Goal: Task Accomplishment & Management: Manage account settings

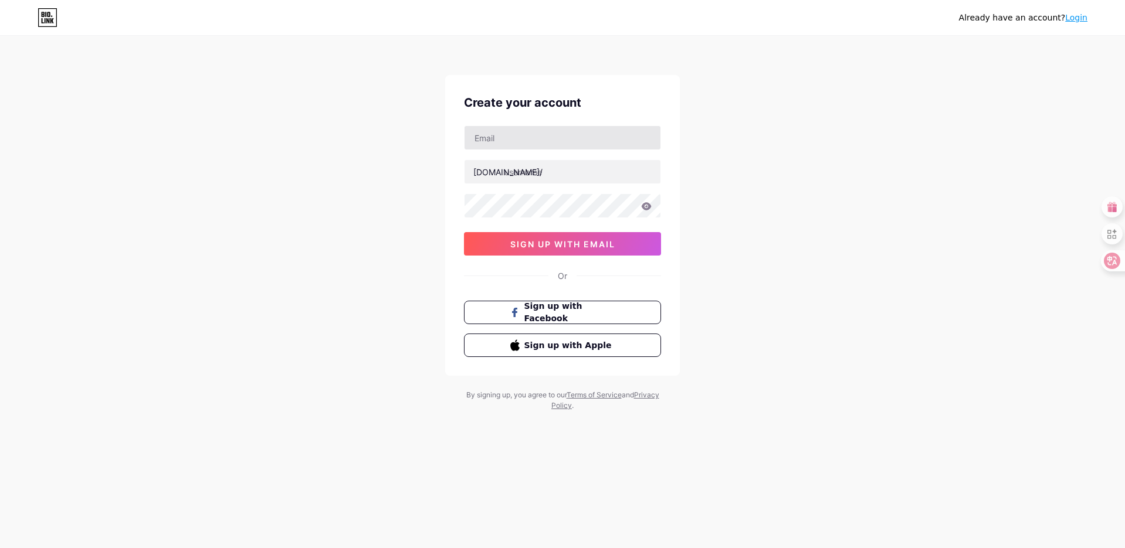
click at [559, 139] on input "text" at bounding box center [562, 137] width 196 height 23
click at [474, 137] on input "[EMAIL_ADDRESS][DOMAIN_NAME]" at bounding box center [562, 137] width 196 height 23
type input "[EMAIL_ADDRESS][DOMAIN_NAME]"
click at [531, 177] on input "text" at bounding box center [562, 171] width 196 height 23
type input "orline"
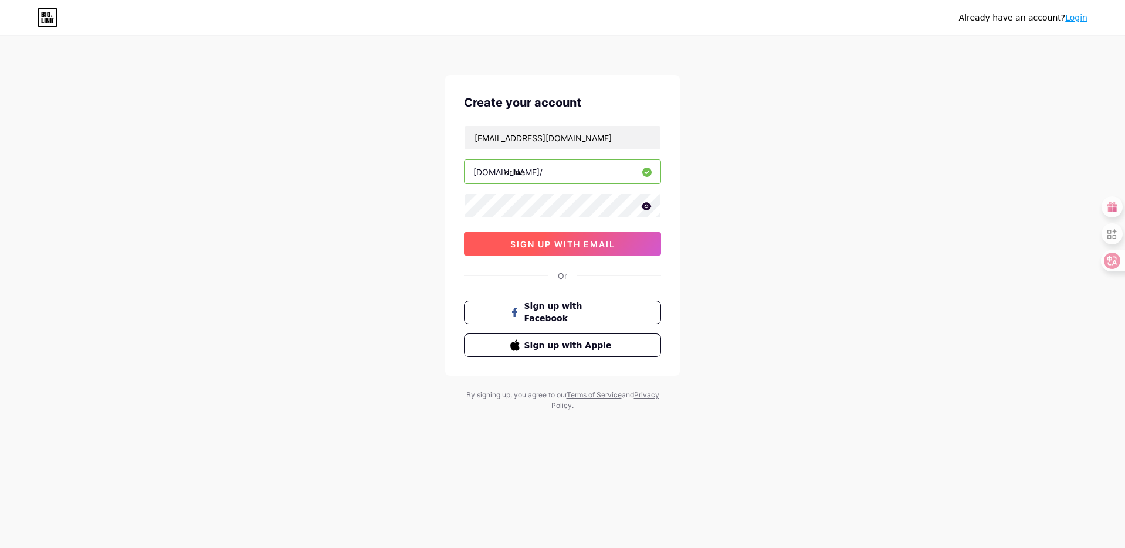
click at [576, 246] on span "sign up with email" at bounding box center [562, 244] width 105 height 10
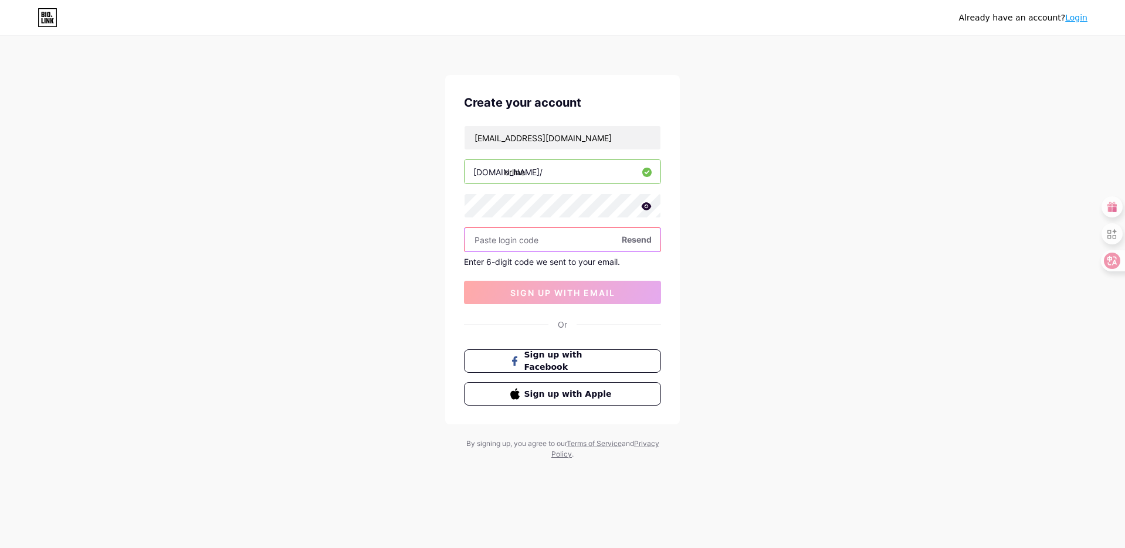
click at [529, 237] on input "text" at bounding box center [562, 239] width 196 height 23
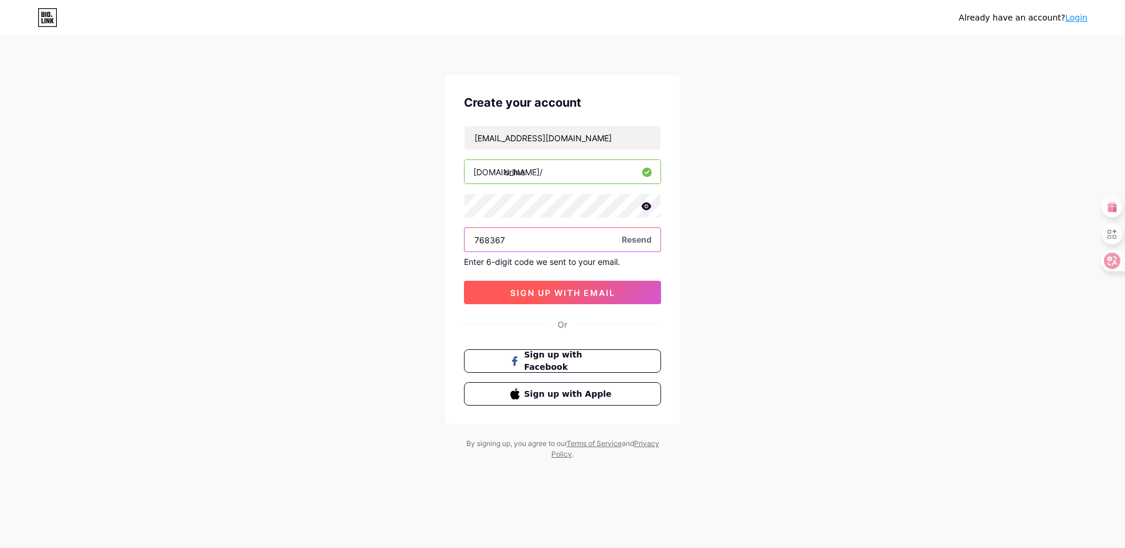
type input "768367"
click at [544, 291] on span "sign up with email" at bounding box center [562, 293] width 105 height 10
click at [199, 202] on div "Already have an account? Login Create your account [EMAIL_ADDRESS][DOMAIN_NAME]…" at bounding box center [562, 248] width 1125 height 497
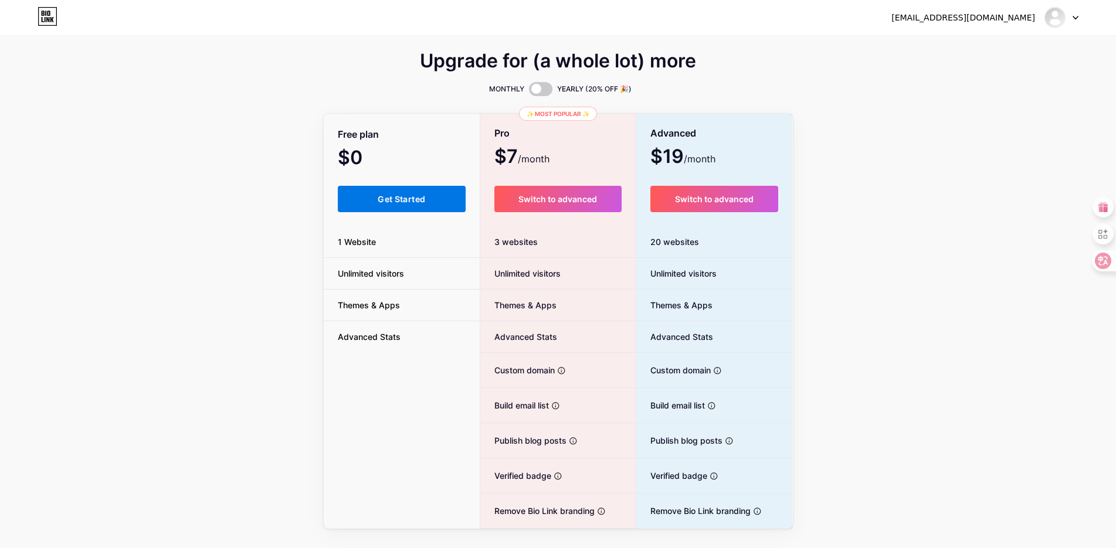
click at [381, 196] on span "Get Started" at bounding box center [401, 199] width 47 height 10
click at [408, 204] on button "Get Started" at bounding box center [402, 199] width 128 height 26
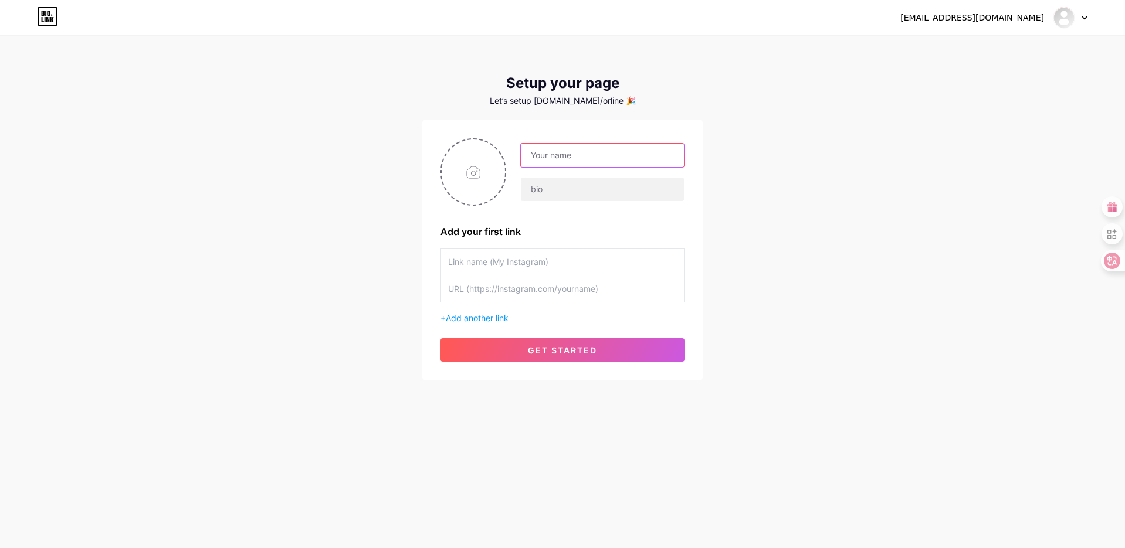
click at [572, 162] on input "text" at bounding box center [602, 155] width 163 height 23
type input "orline"
click at [555, 189] on input "text" at bounding box center [602, 189] width 163 height 23
click at [476, 172] on input "file" at bounding box center [473, 172] width 63 height 65
type input "C:\fakepath\logo确定版（橙）.png"
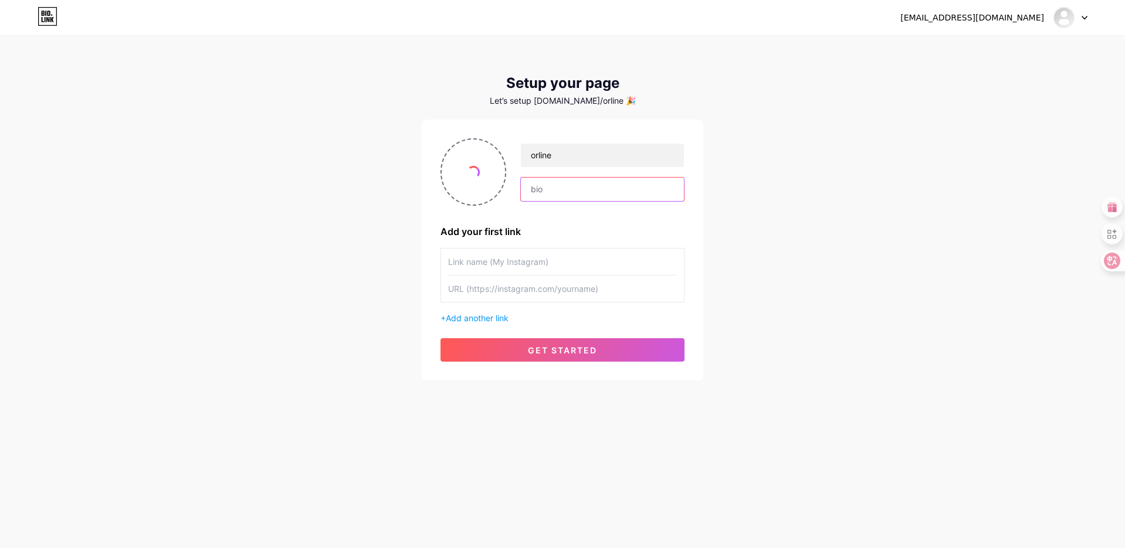
click at [562, 187] on input "text" at bounding box center [602, 189] width 163 height 23
click at [557, 193] on input "text" at bounding box center [602, 189] width 163 height 23
paste input "[URL][DOMAIN_NAME]"
type input "[URL][DOMAIN_NAME]"
click at [752, 239] on div "[EMAIL_ADDRESS][DOMAIN_NAME] Dashboard Logout Setup your page Let’s setup [DOMA…" at bounding box center [562, 209] width 1125 height 418
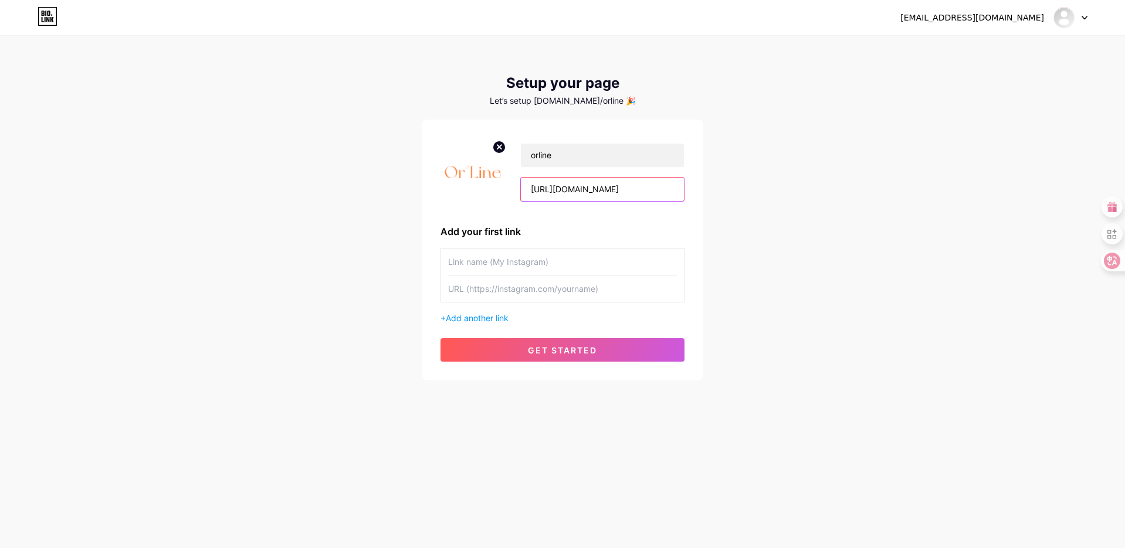
click at [639, 192] on input "[URL][DOMAIN_NAME]" at bounding box center [602, 189] width 163 height 23
click at [520, 256] on input "text" at bounding box center [562, 262] width 229 height 26
click at [477, 269] on input "text" at bounding box center [562, 262] width 229 height 26
type input "dulizhan"
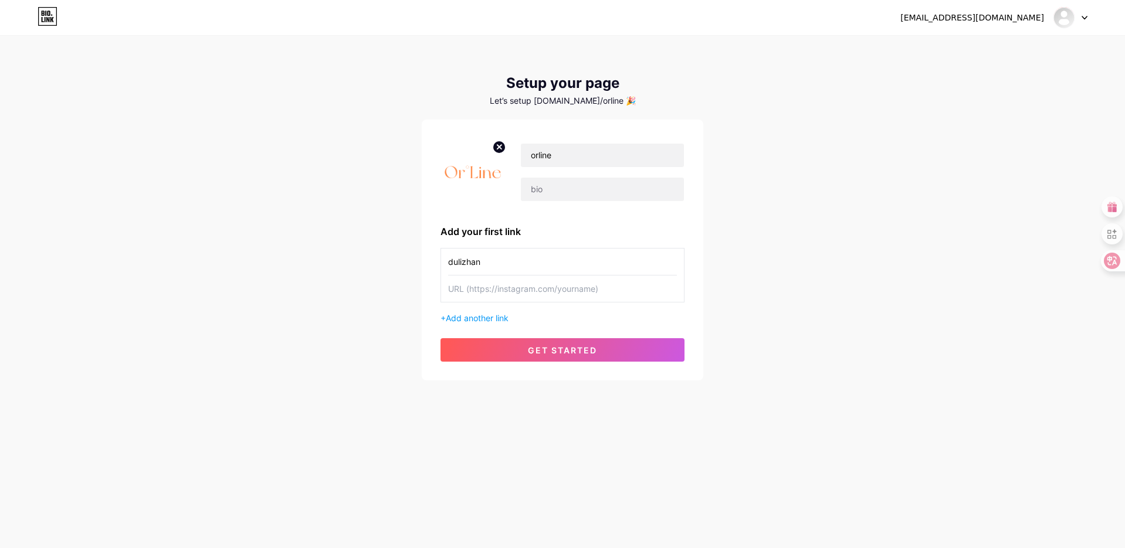
click at [474, 296] on input "text" at bounding box center [562, 289] width 229 height 26
click at [504, 290] on input "text" at bounding box center [562, 289] width 229 height 26
paste input "[URL][DOMAIN_NAME]"
type input "[URL][DOMAIN_NAME]"
click at [471, 319] on span "Add another link" at bounding box center [477, 318] width 63 height 10
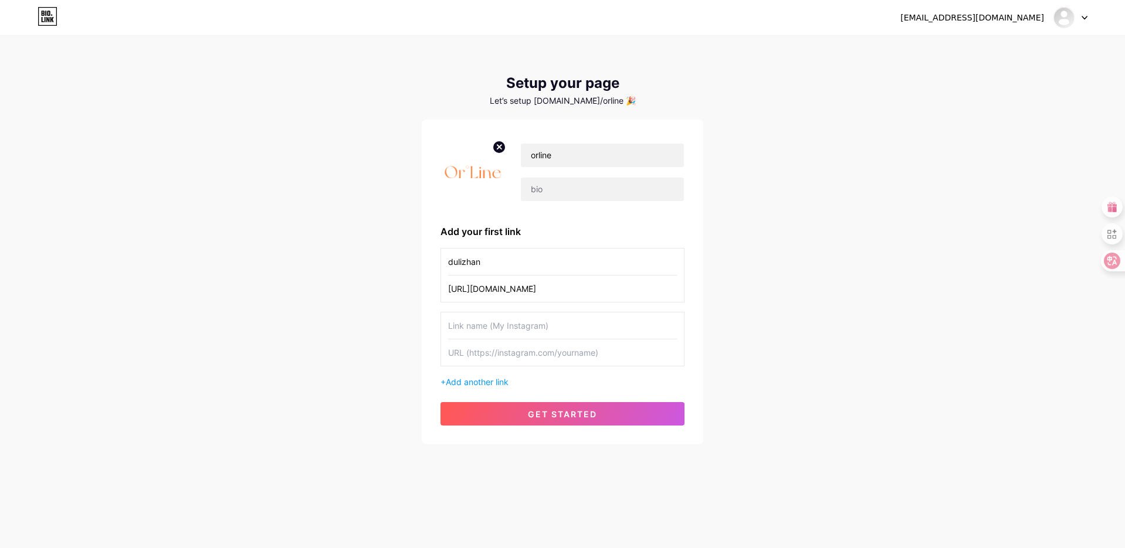
click at [493, 330] on input "text" at bounding box center [562, 326] width 229 height 26
type input "wa"
click at [484, 354] on input "text" at bounding box center [562, 353] width 229 height 26
click at [490, 352] on input "text" at bounding box center [562, 353] width 229 height 26
paste input "[URL][DOMAIN_NAME] to chat with us on WhatsApp"
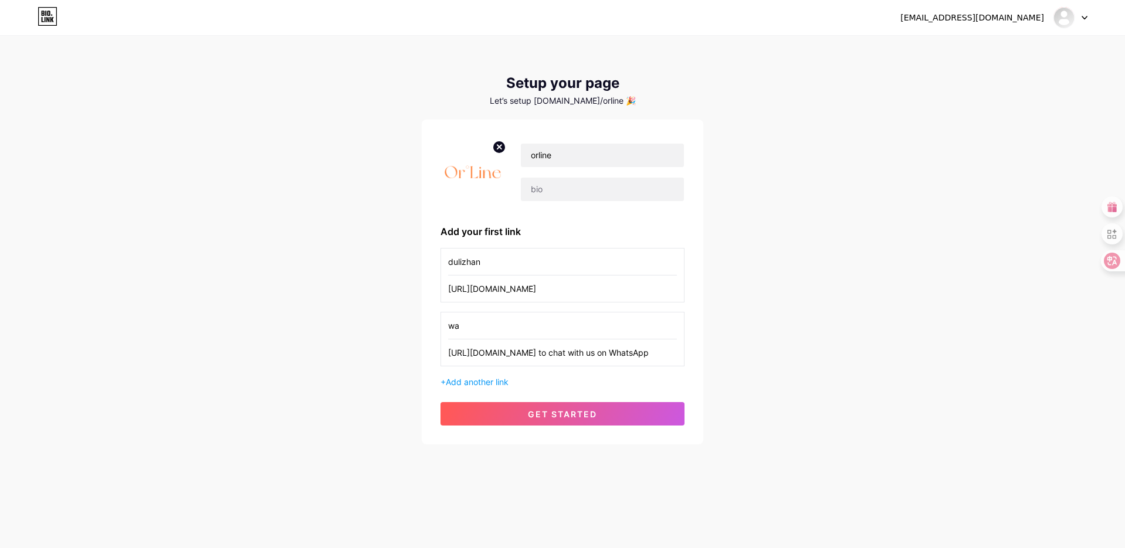
scroll to position [0, 38]
type input "[URL][DOMAIN_NAME] to chat with us on WhatsApp"
click at [543, 413] on span "get started" at bounding box center [562, 414] width 69 height 10
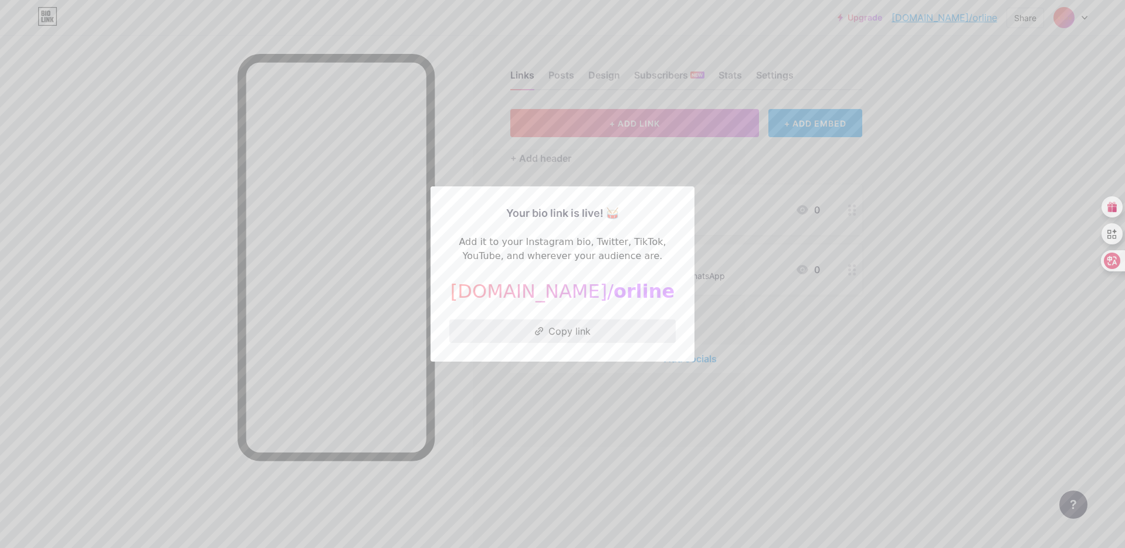
click at [602, 335] on button "Copy link" at bounding box center [562, 331] width 226 height 23
click at [582, 329] on button "Copy link" at bounding box center [562, 331] width 226 height 23
click at [680, 420] on div at bounding box center [562, 274] width 1125 height 548
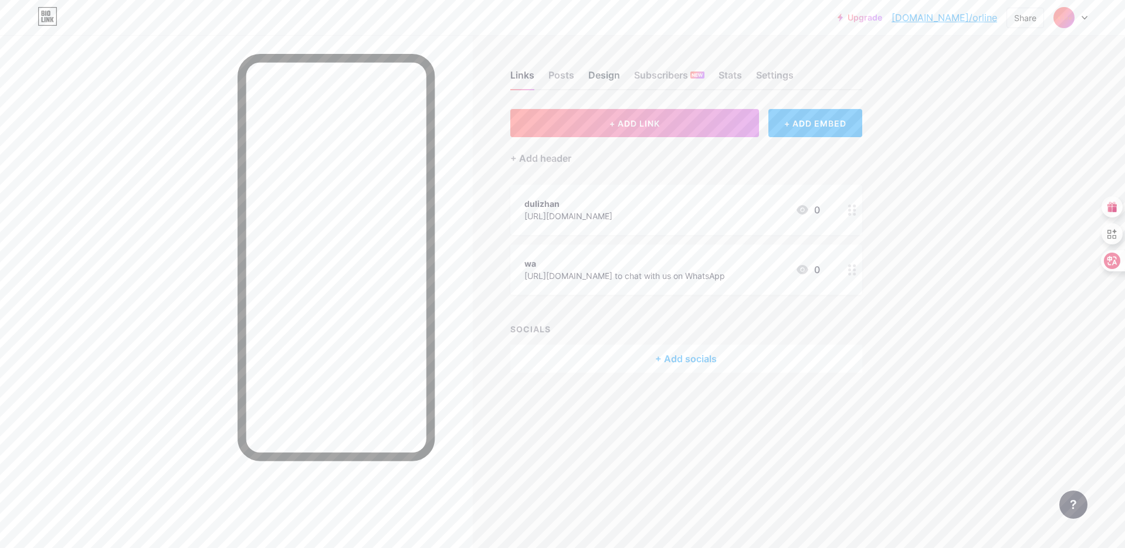
click at [603, 74] on div "Design" at bounding box center [604, 78] width 32 height 21
click at [854, 210] on circle at bounding box center [854, 210] width 3 height 3
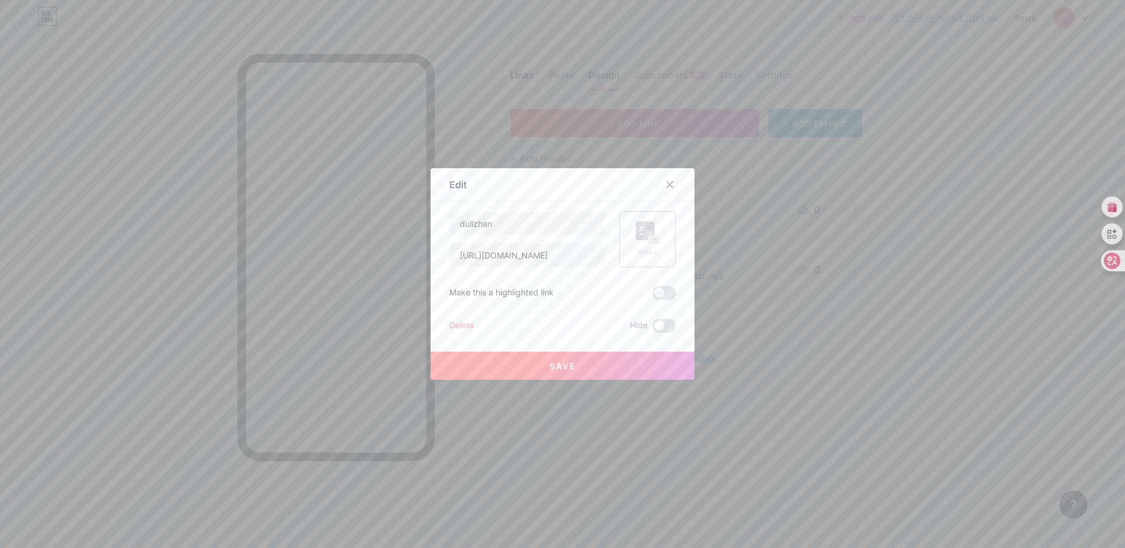
click at [649, 237] on rect at bounding box center [654, 239] width 11 height 7
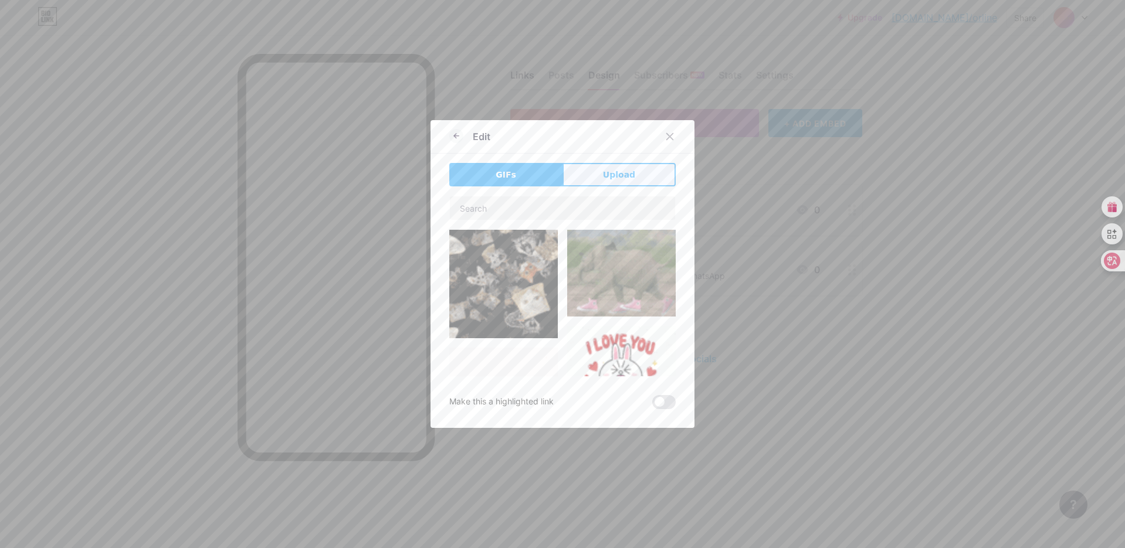
click at [605, 169] on span "Upload" at bounding box center [619, 175] width 32 height 12
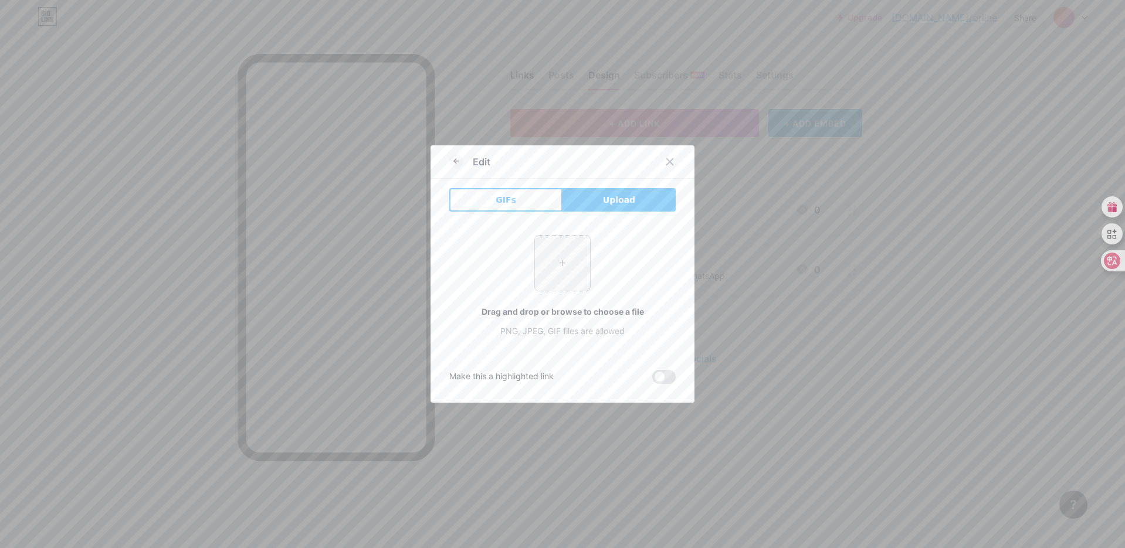
click at [558, 249] on input "file" at bounding box center [562, 263] width 55 height 55
type input "C:\fakepath\logo确定版（橙）.png"
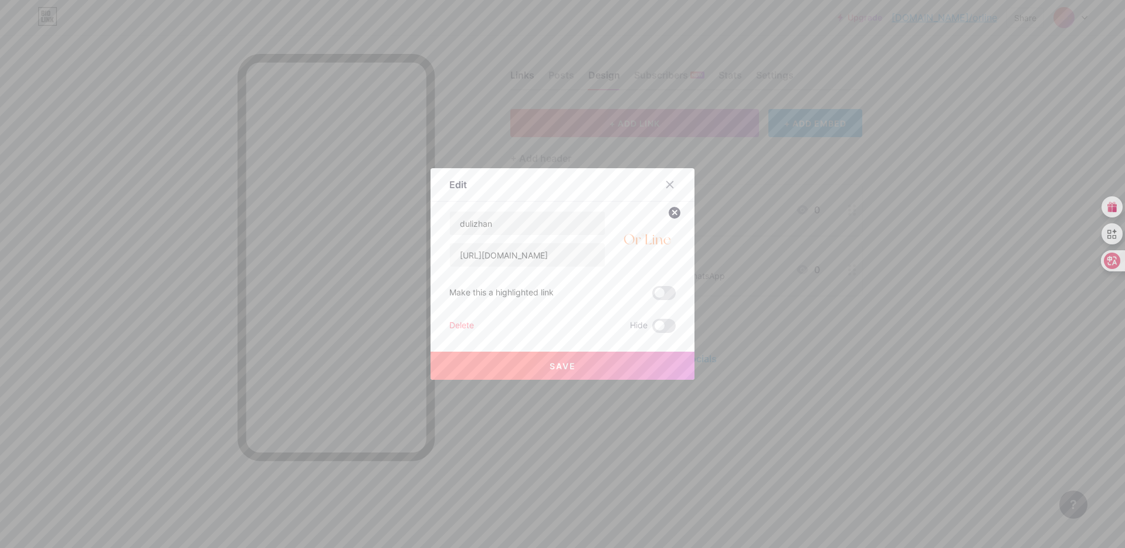
drag, startPoint x: 559, startPoint y: 365, endPoint x: 618, endPoint y: 304, distance: 85.4
click at [592, 321] on div "dulizhan [URL][DOMAIN_NAME] Make this a highlighted link Delete Hide Save" at bounding box center [562, 272] width 226 height 122
click at [654, 289] on span at bounding box center [663, 293] width 23 height 14
click at [652, 296] on input "checkbox" at bounding box center [652, 296] width 0 height 0
click at [574, 365] on button "Save" at bounding box center [562, 366] width 264 height 28
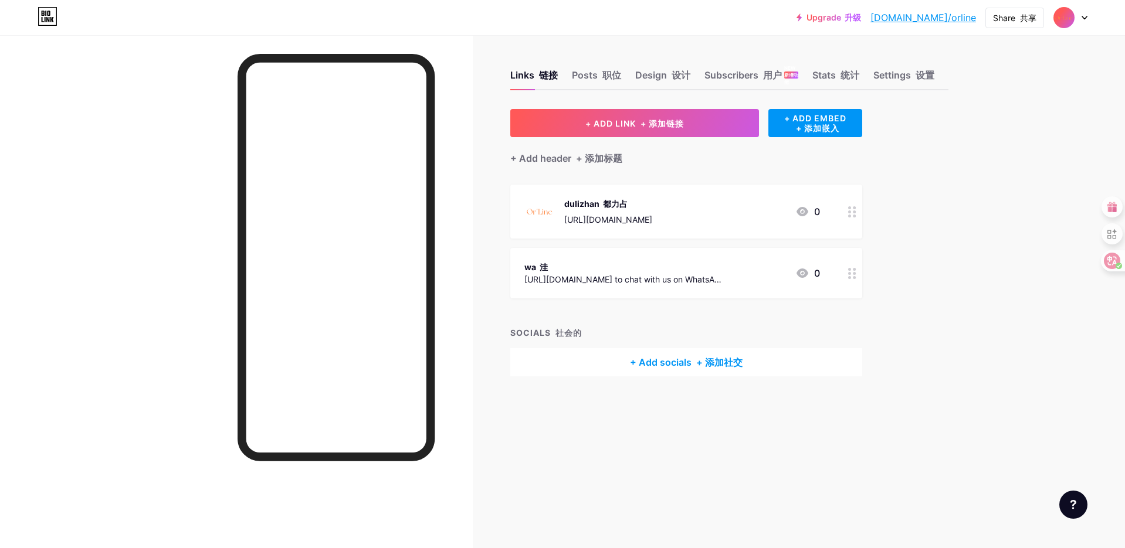
click at [851, 211] on icon at bounding box center [852, 211] width 8 height 11
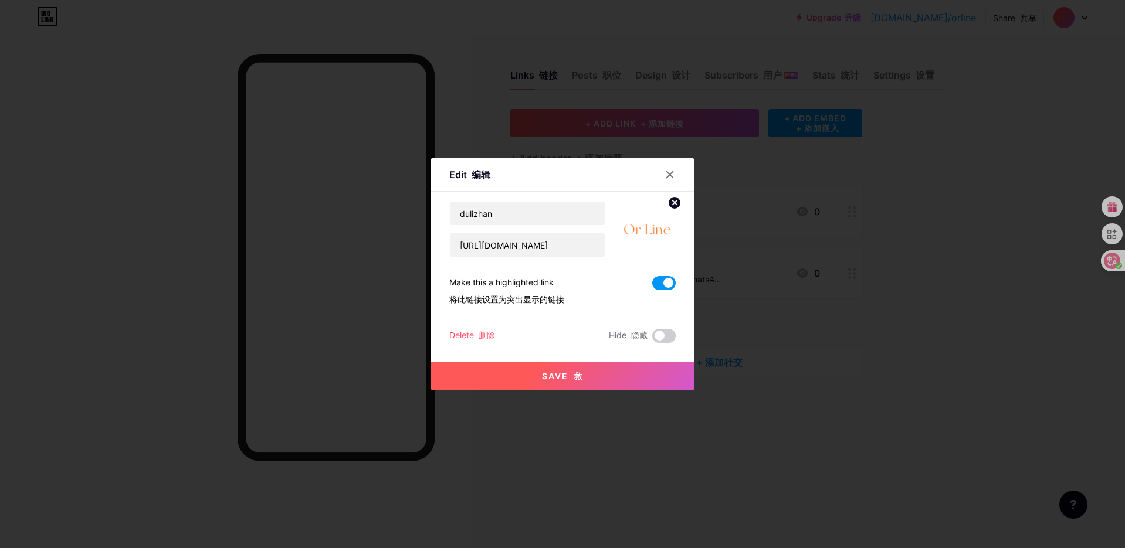
click at [508, 226] on div "dulizhan https://bit.ly/40ZIt0k" at bounding box center [527, 229] width 156 height 56
click at [507, 212] on input "dulizhan" at bounding box center [527, 213] width 155 height 23
type input "独立站"
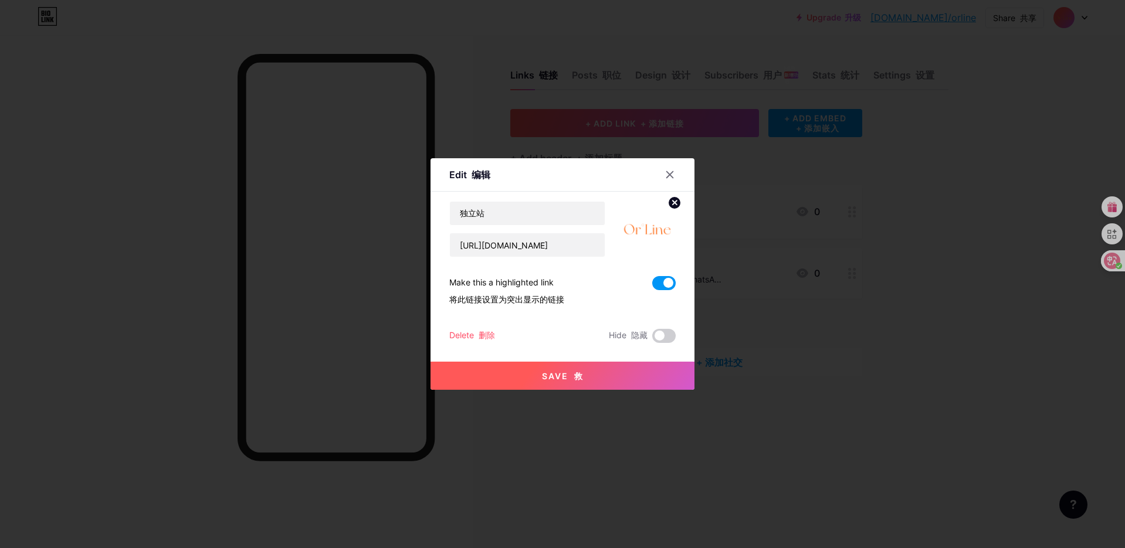
click at [574, 371] on font "救" at bounding box center [578, 376] width 9 height 10
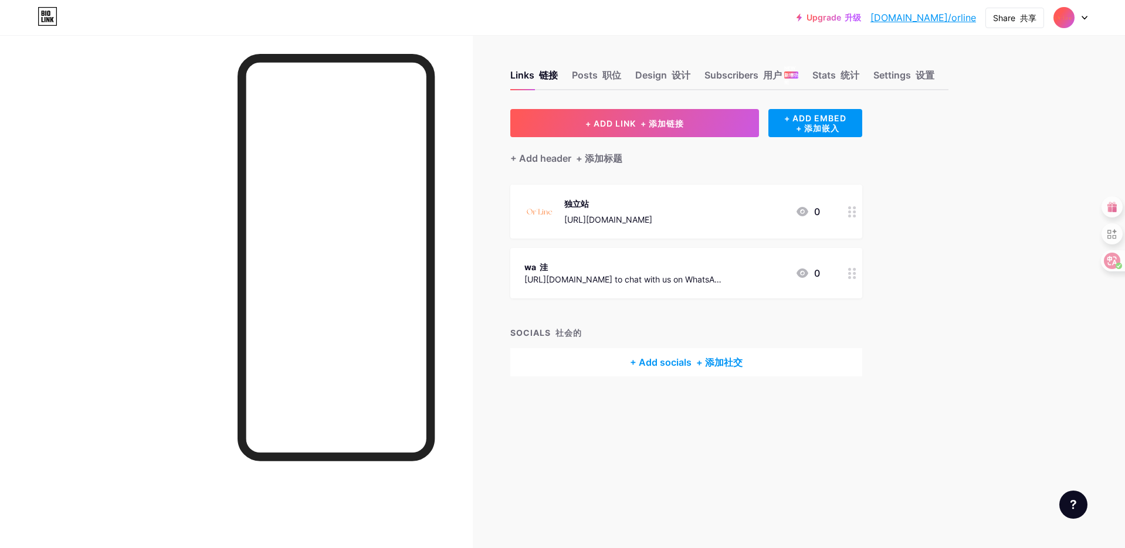
click at [858, 274] on div at bounding box center [852, 273] width 20 height 50
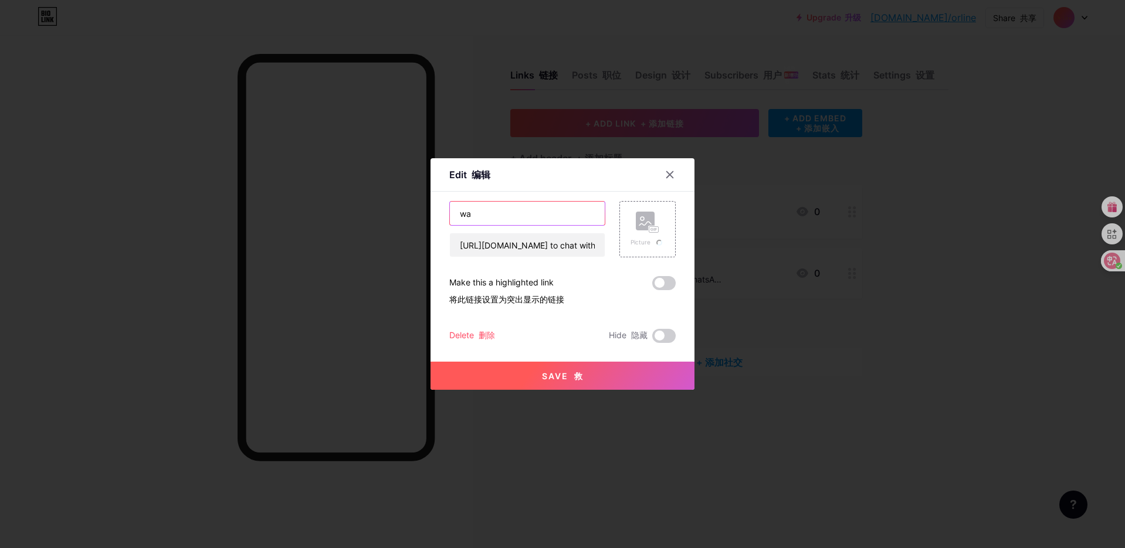
click at [508, 220] on input "wa" at bounding box center [527, 213] width 155 height 23
type input "WhatsApp"
click at [577, 372] on font "救" at bounding box center [578, 376] width 9 height 10
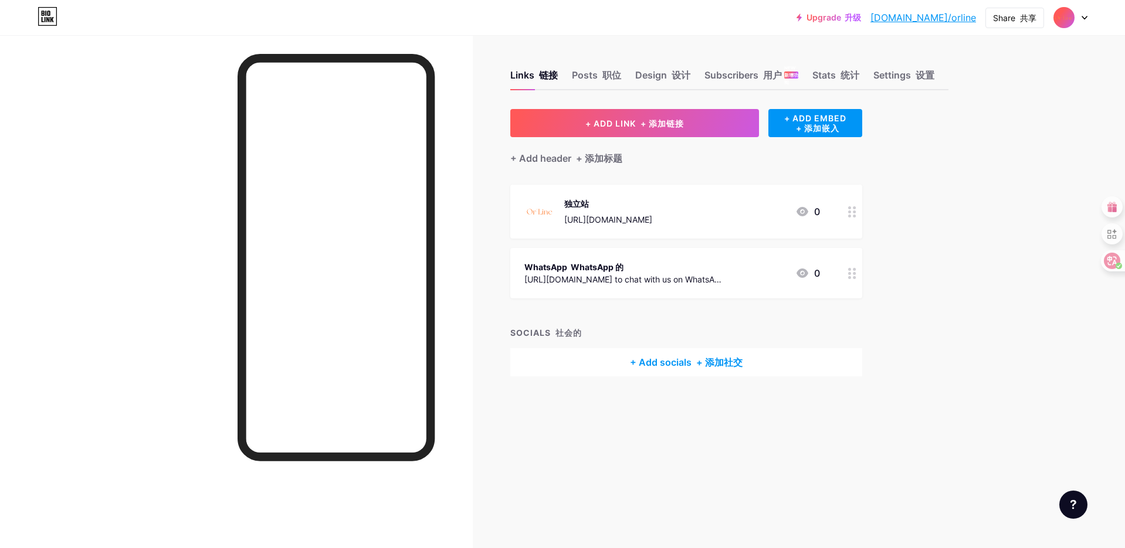
click at [852, 212] on icon at bounding box center [852, 211] width 8 height 11
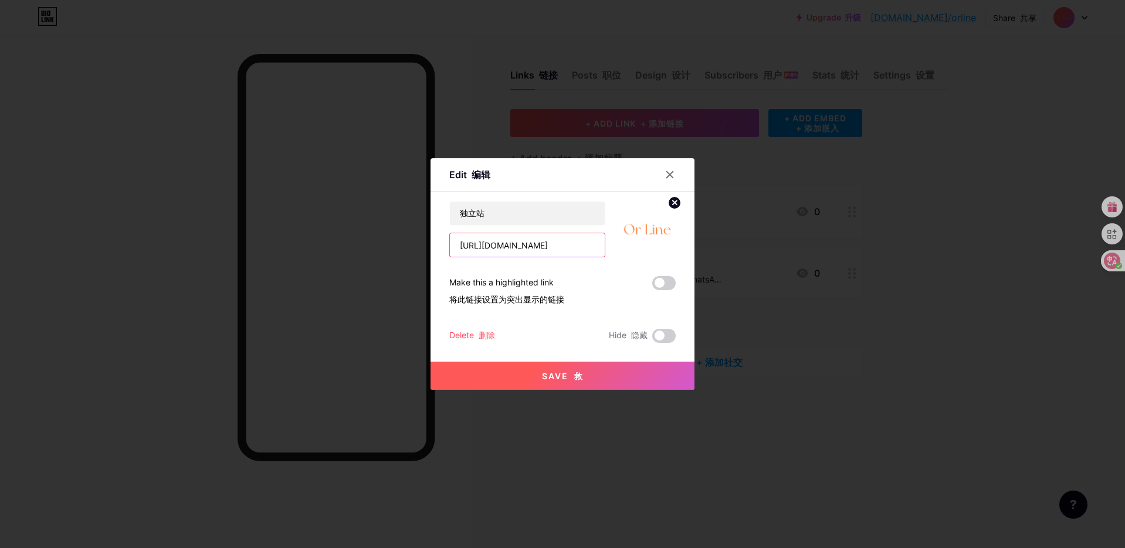
click at [552, 249] on input "[URL][DOMAIN_NAME]" at bounding box center [527, 244] width 155 height 23
paste input "www.orlineshop.com/en-eg/collections/most-popular"
type input "https://www.orlineshop.com/en-eg/collections/most-popular"
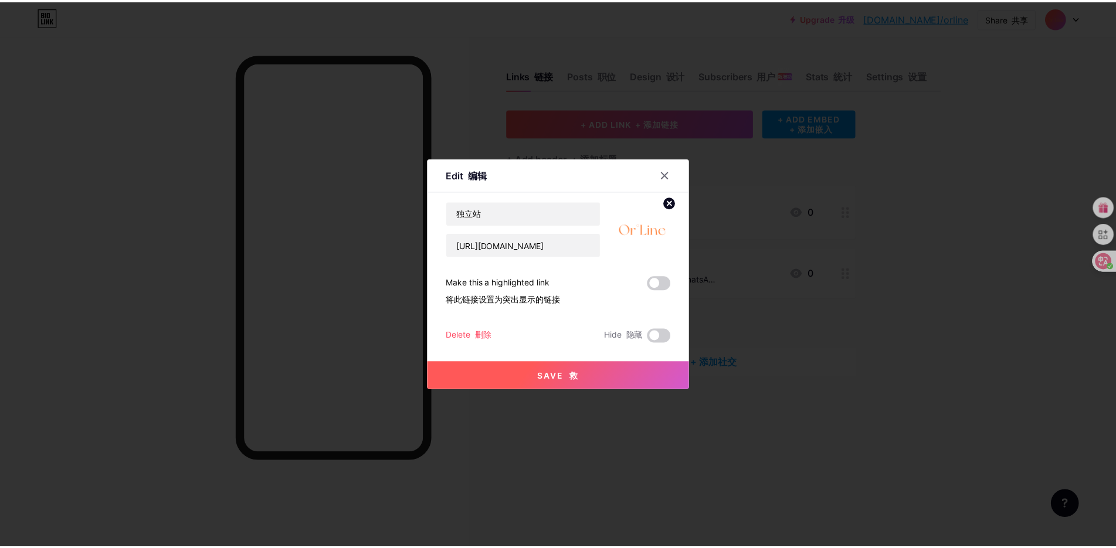
scroll to position [0, 0]
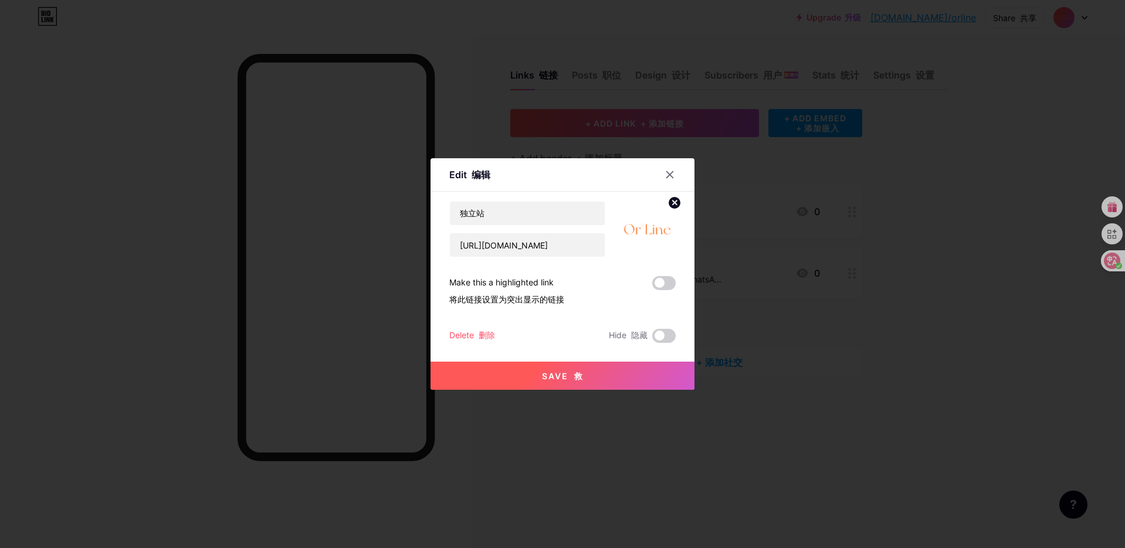
click at [613, 279] on div "Make this a highlighted link 将此链接设置为突出显示的链接" at bounding box center [562, 293] width 226 height 34
click at [579, 375] on font "救" at bounding box center [578, 376] width 9 height 10
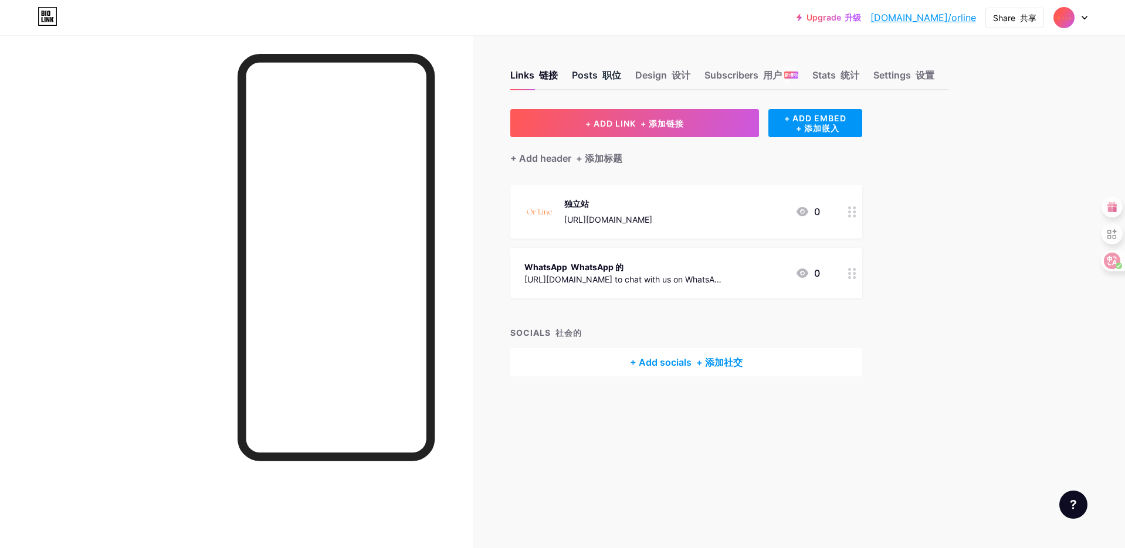
click at [596, 77] on div "Posts 职位" at bounding box center [596, 78] width 49 height 21
click at [657, 76] on div "Design 设计" at bounding box center [662, 78] width 55 height 21
click at [695, 76] on div "Links 链接 Posts 职位 Design 设计 Subscribers 用户 NEW 新增功能 Stats 统计 Settings 设置" at bounding box center [729, 69] width 438 height 41
click at [720, 76] on div "Subscribers 用户 NEW 新增功能" at bounding box center [751, 78] width 94 height 21
click at [827, 77] on div "Stats 统计" at bounding box center [835, 78] width 47 height 21
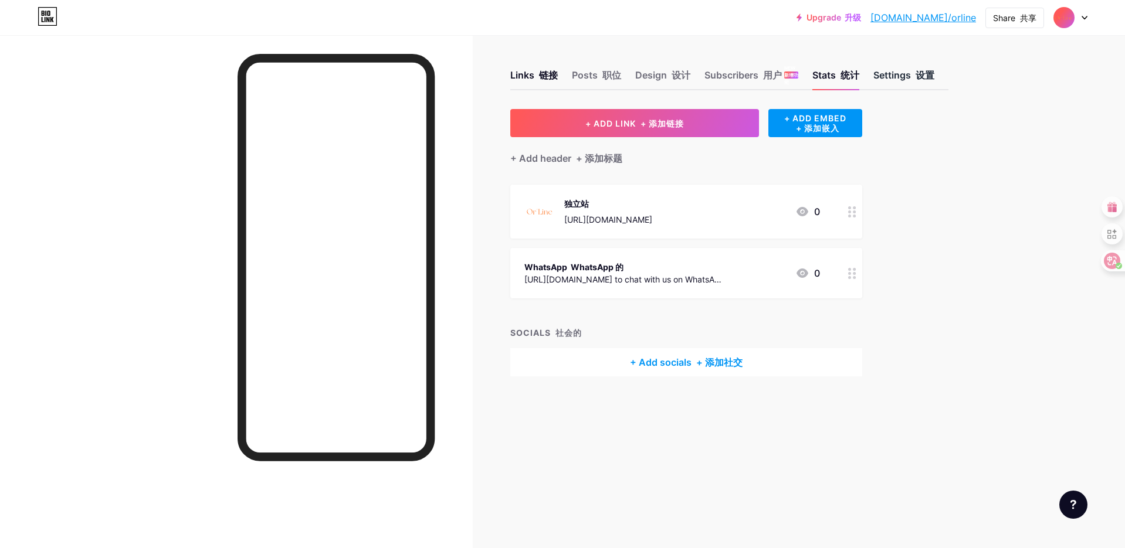
click at [890, 75] on div "Settings 设置" at bounding box center [903, 78] width 61 height 21
click at [599, 74] on font at bounding box center [600, 75] width 5 height 12
drag, startPoint x: 603, startPoint y: 184, endPoint x: 617, endPoint y: 389, distance: 206.3
click at [615, 396] on div "Links 链接 Posts 职位 Design 设计 Subscribers 用户 NEW 新增功能 Stats 统计 Settings 设置 + ADD …" at bounding box center [498, 235] width 997 height 400
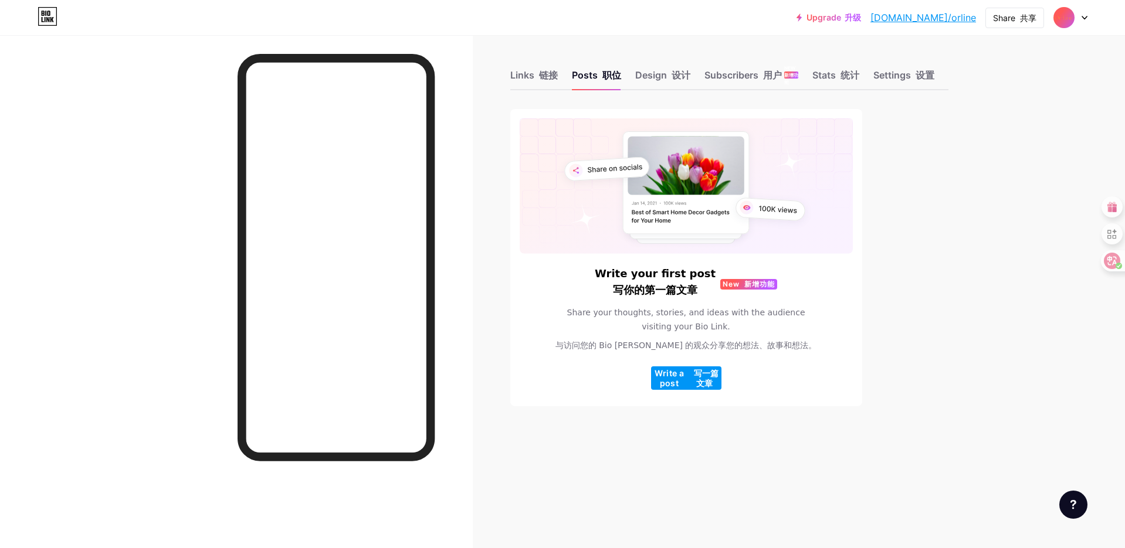
click at [186, 249] on div at bounding box center [236, 309] width 473 height 548
click at [834, 308] on div "Write your first post 写你的第一篇文章 New 新增功能 Share your thoughts, stories, and ideas…" at bounding box center [686, 329] width 333 height 122
click at [646, 77] on div "Design 设计" at bounding box center [662, 78] width 55 height 21
click at [803, 340] on span "Share your thoughts, stories, and ideas with the audience visiting your Bio Lin…" at bounding box center [685, 332] width 266 height 52
click at [589, 390] on div "Write your first post 写你的第一篇文章 New 新增功能 Share your thoughts, stories, and ideas…" at bounding box center [686, 257] width 352 height 297
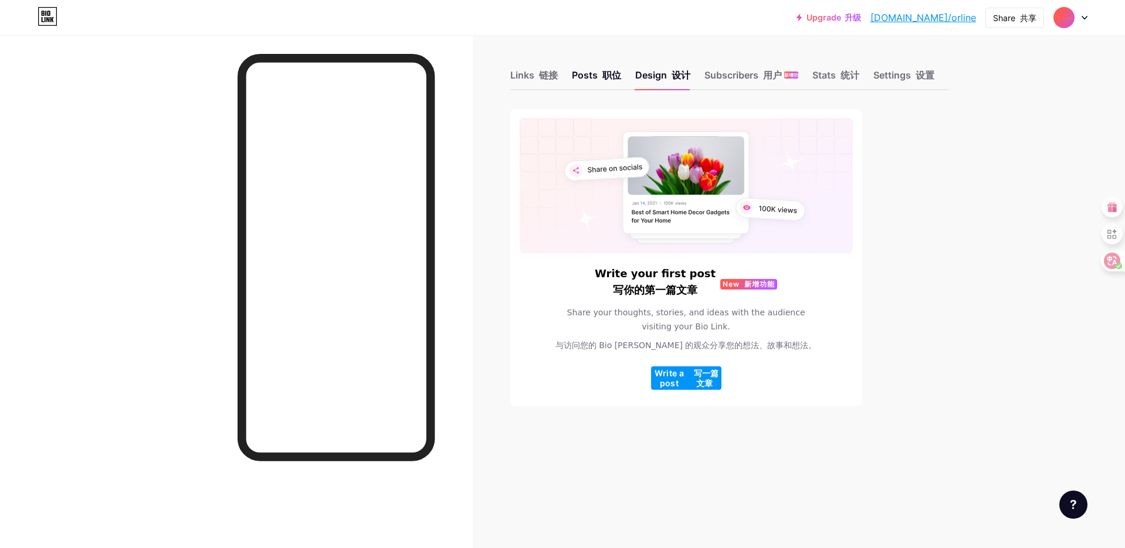
click at [648, 337] on span "Share your thoughts, stories, and ideas with the audience visiting your Bio Lin…" at bounding box center [685, 332] width 266 height 52
click at [679, 385] on span "Write a post 写一篇文章" at bounding box center [686, 378] width 70 height 20
click at [650, 365] on div "Write your first post 写你的第一篇文章 New 新增功能 Share your thoughts, stories, and ideas…" at bounding box center [686, 329] width 333 height 122
click at [720, 84] on div "Subscribers 用户 NEW 新增功能" at bounding box center [751, 78] width 94 height 21
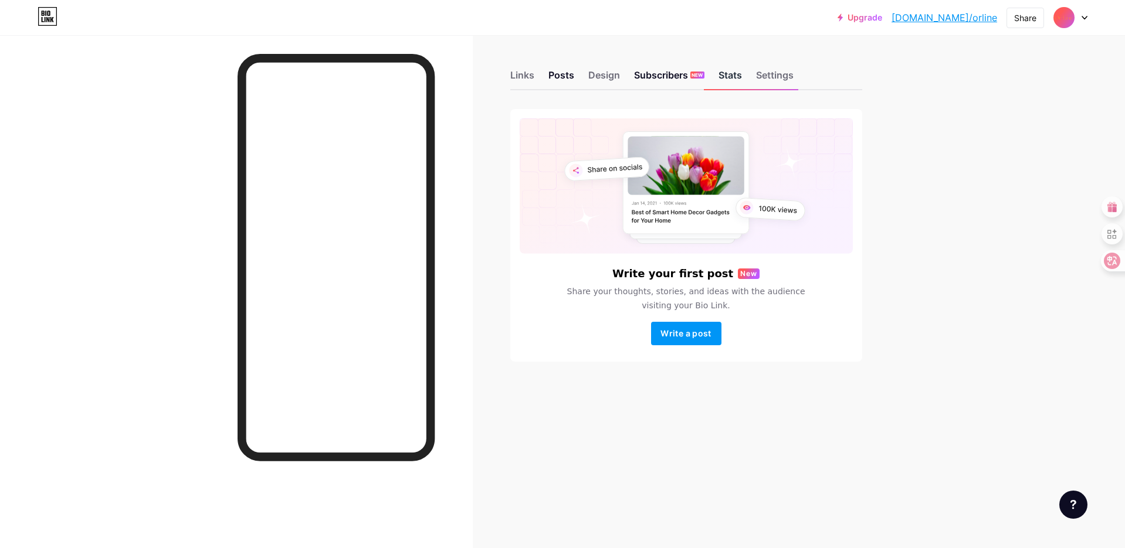
click at [730, 71] on div "Stats" at bounding box center [729, 78] width 23 height 21
click at [773, 73] on div "Settings" at bounding box center [775, 78] width 38 height 21
click at [660, 80] on div "Subscribers NEW" at bounding box center [669, 78] width 70 height 21
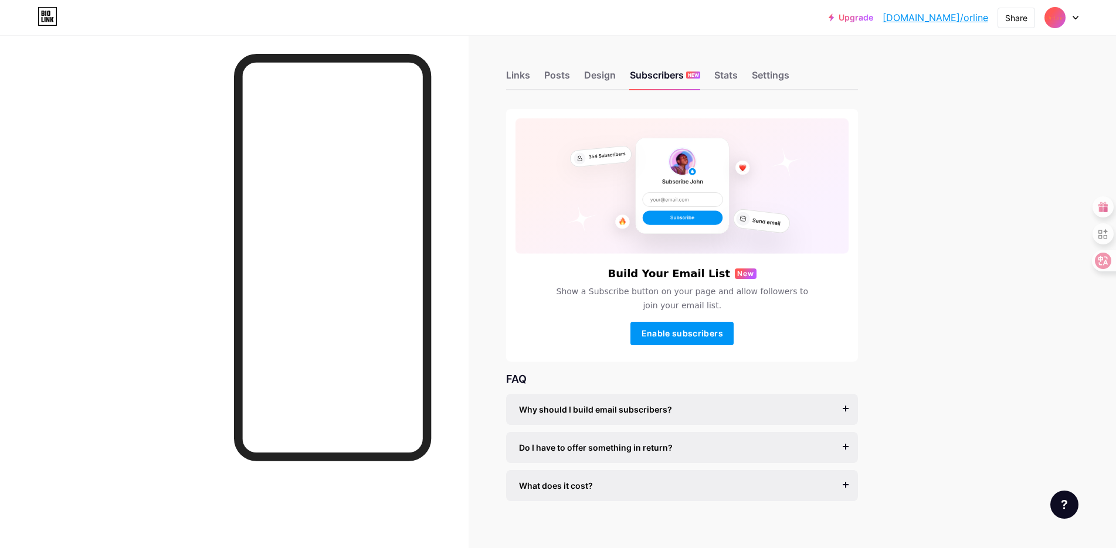
click at [933, 185] on div "Upgrade bio.link/orline... bio.link/orline Share Switch accounts orline bio.lin…" at bounding box center [558, 280] width 1116 height 560
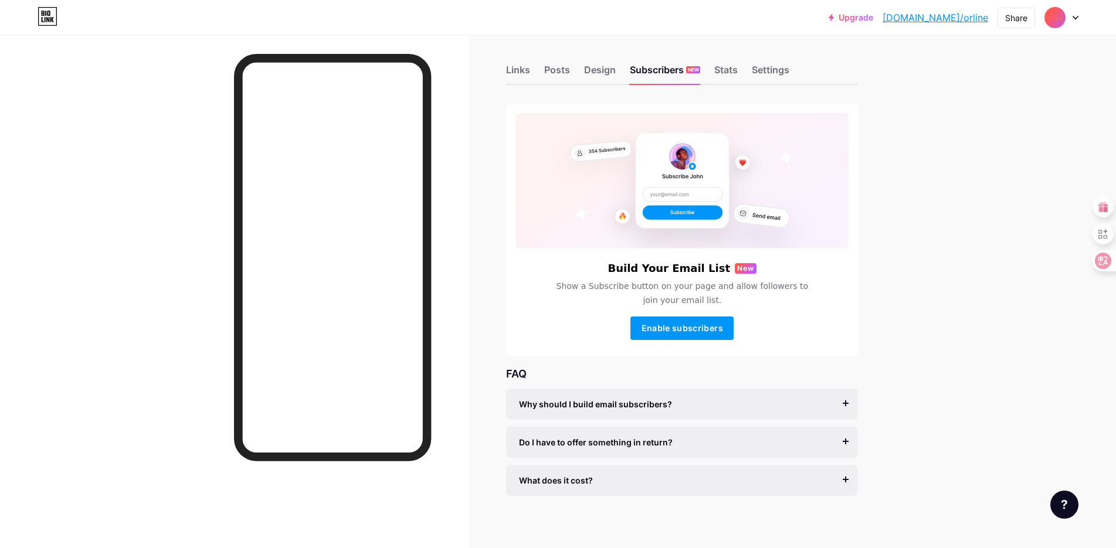
scroll to position [12, 0]
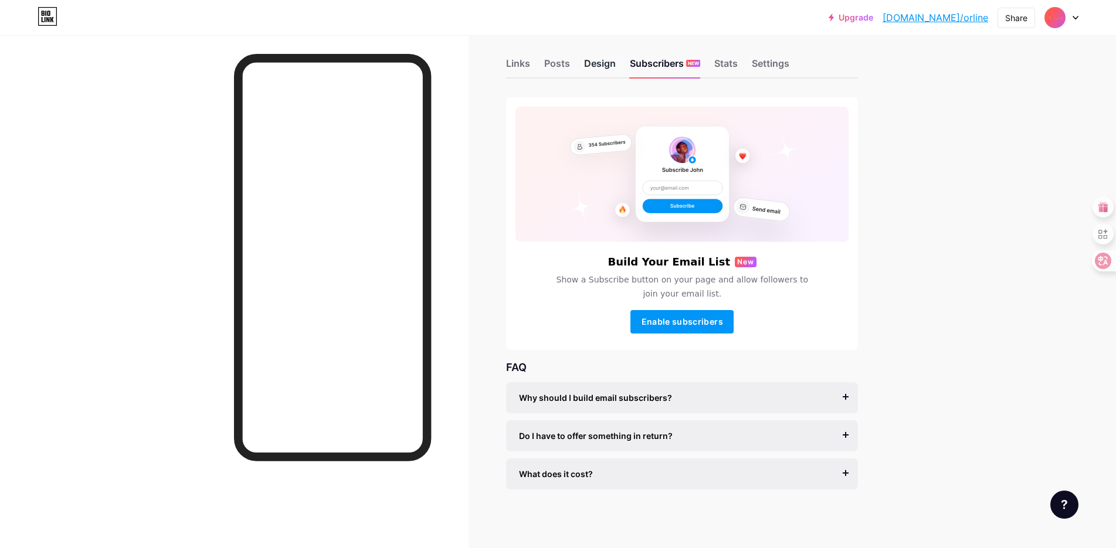
click at [602, 66] on div "Design" at bounding box center [600, 66] width 32 height 21
click at [562, 60] on div "Posts" at bounding box center [557, 66] width 26 height 21
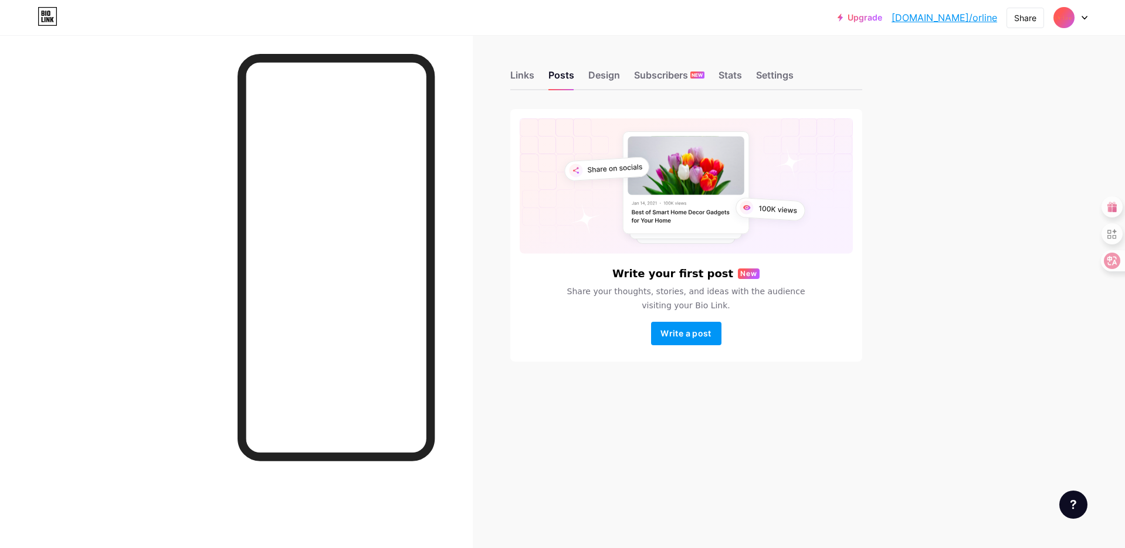
click at [605, 67] on div "Links Posts Design Subscribers NEW Stats Settings" at bounding box center [686, 69] width 352 height 41
click at [608, 72] on div "Design" at bounding box center [604, 78] width 32 height 21
click at [647, 76] on div "Subscribers NEW" at bounding box center [669, 78] width 70 height 21
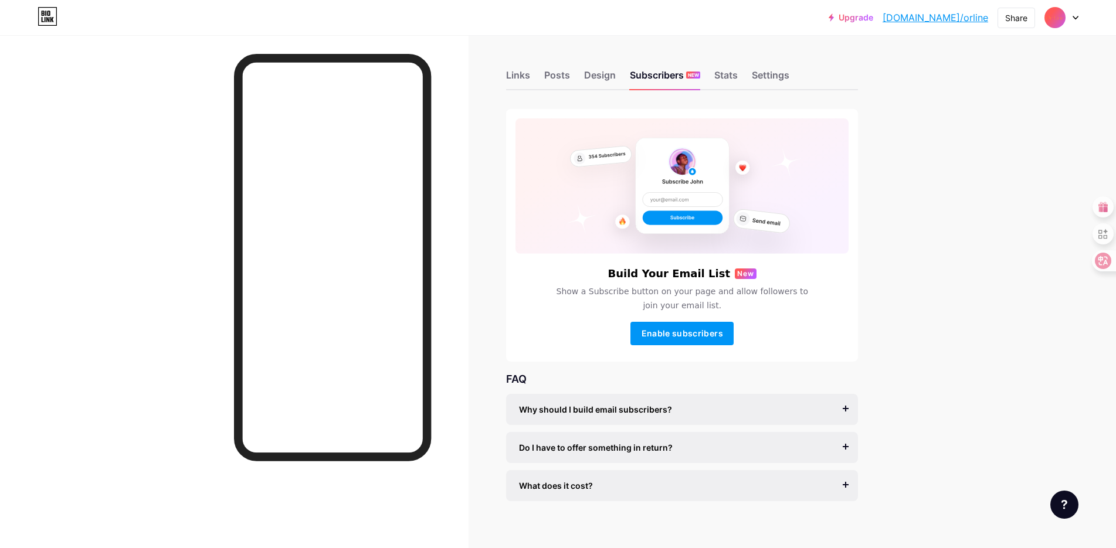
click at [709, 83] on div "Links Posts Design Subscribers NEW Stats Settings" at bounding box center [682, 69] width 352 height 41
click at [733, 80] on div "Stats" at bounding box center [725, 78] width 23 height 21
click at [769, 77] on div "Settings" at bounding box center [771, 78] width 38 height 21
click at [525, 76] on div "Links" at bounding box center [518, 78] width 24 height 21
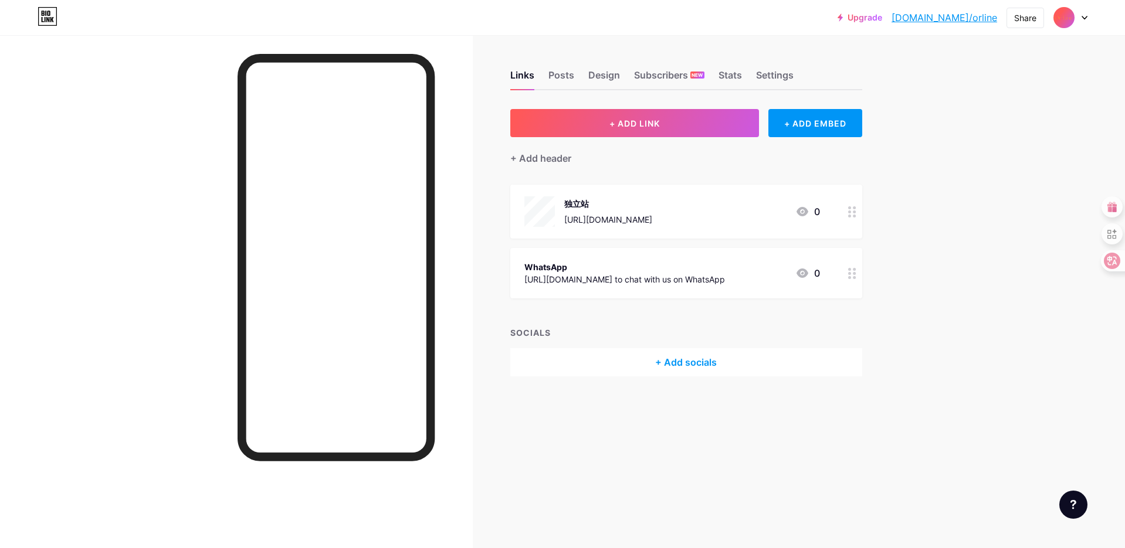
click at [853, 212] on circle at bounding box center [854, 212] width 3 height 3
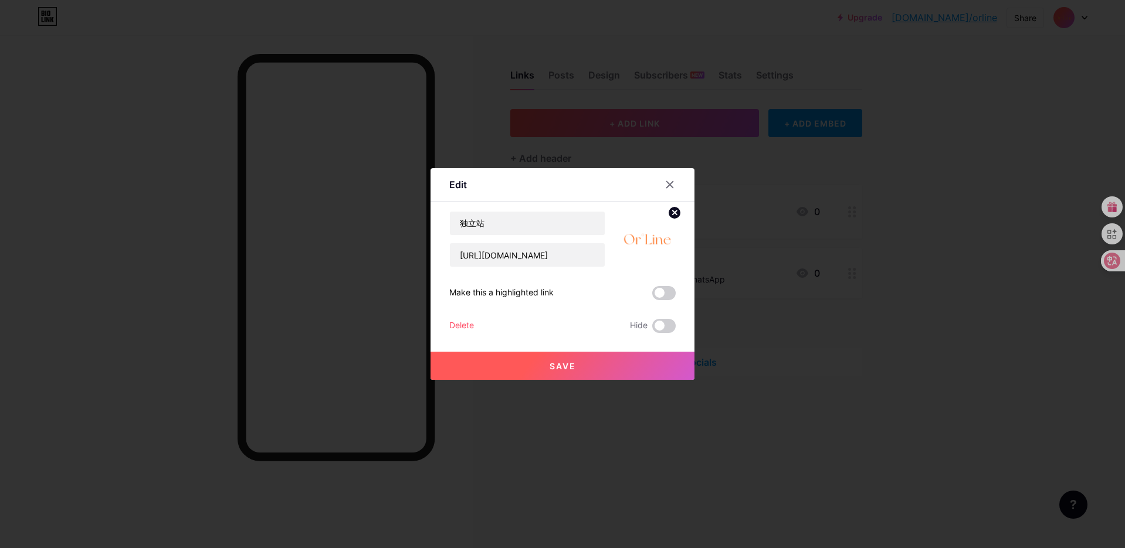
click at [642, 241] on img at bounding box center [647, 239] width 56 height 56
click at [660, 297] on span at bounding box center [663, 293] width 23 height 14
click at [652, 296] on input "checkbox" at bounding box center [652, 296] width 0 height 0
click at [656, 328] on span at bounding box center [663, 326] width 23 height 14
click at [652, 329] on input "checkbox" at bounding box center [652, 329] width 0 height 0
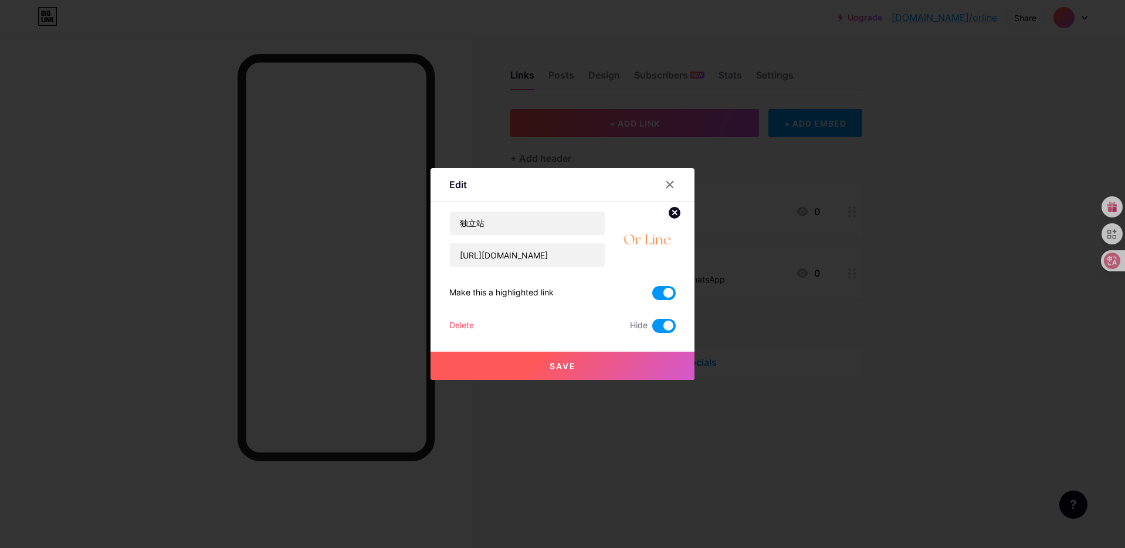
click at [562, 365] on span "Save" at bounding box center [562, 366] width 26 height 10
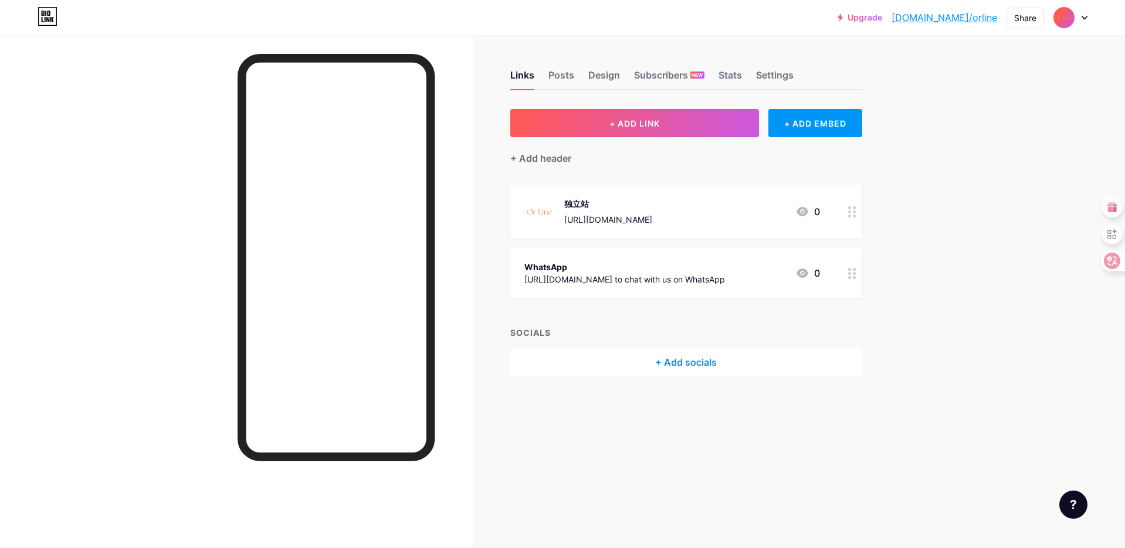
click at [853, 211] on circle at bounding box center [854, 212] width 3 height 3
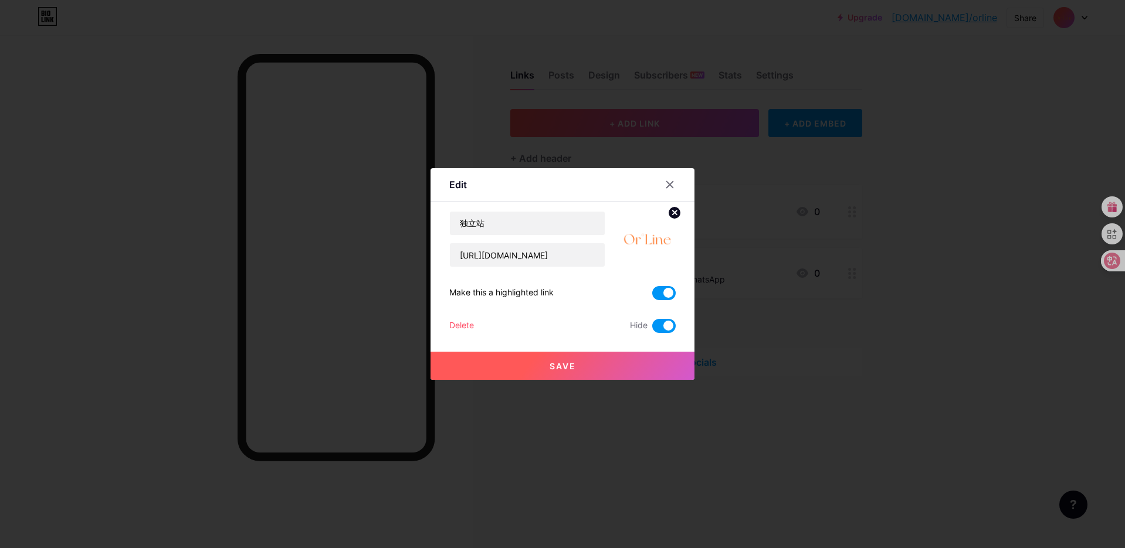
click at [661, 332] on span at bounding box center [663, 326] width 23 height 14
click at [652, 329] on input "checkbox" at bounding box center [652, 329] width 0 height 0
click at [569, 362] on span "Save" at bounding box center [562, 366] width 26 height 10
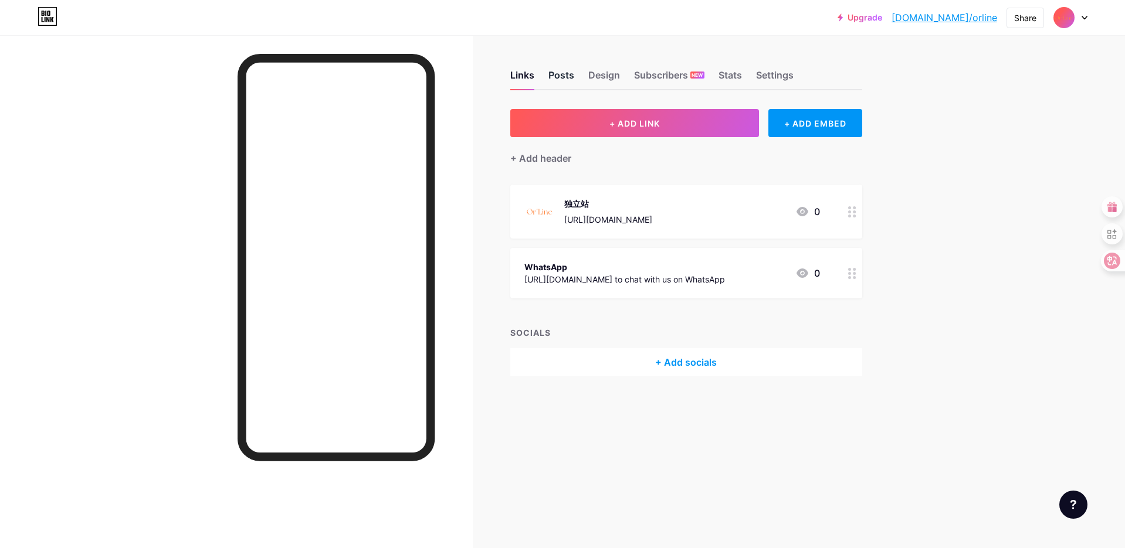
click at [559, 73] on div "Posts" at bounding box center [561, 78] width 26 height 21
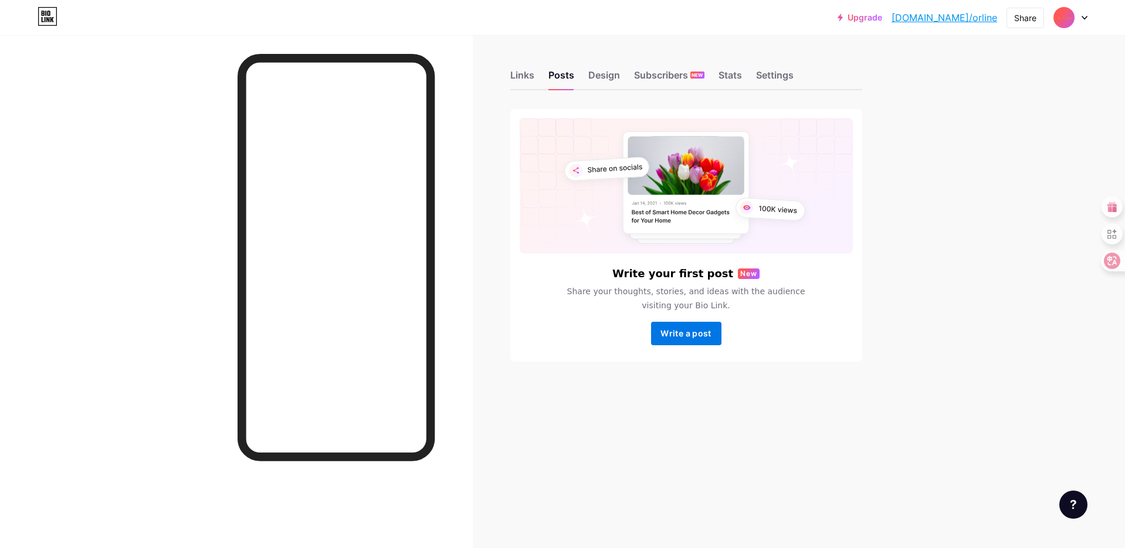
click at [683, 332] on span "Write a post" at bounding box center [685, 333] width 50 height 10
